Goal: Find specific page/section

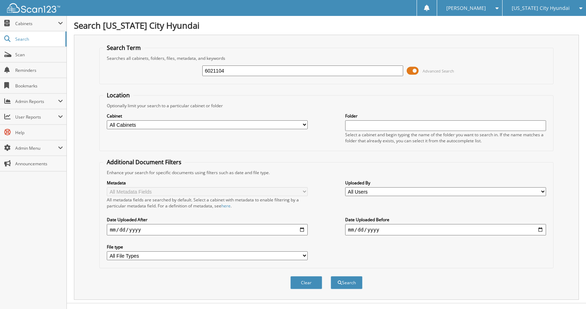
type input "6021104"
click at [331, 276] on button "Search" at bounding box center [347, 282] width 32 height 13
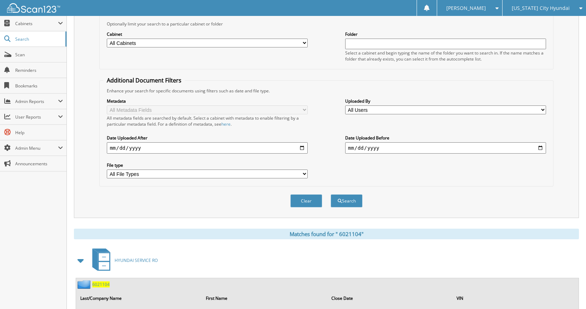
scroll to position [158, 0]
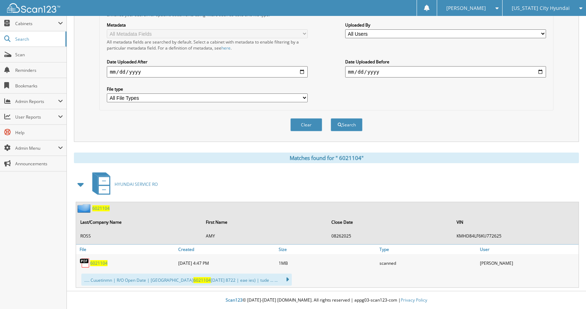
click at [99, 262] on span "6 0 2 1 1 0 4" at bounding box center [98, 263] width 17 height 6
click at [25, 58] on link "Scan" at bounding box center [33, 54] width 67 height 15
